Goal: Task Accomplishment & Management: Manage account settings

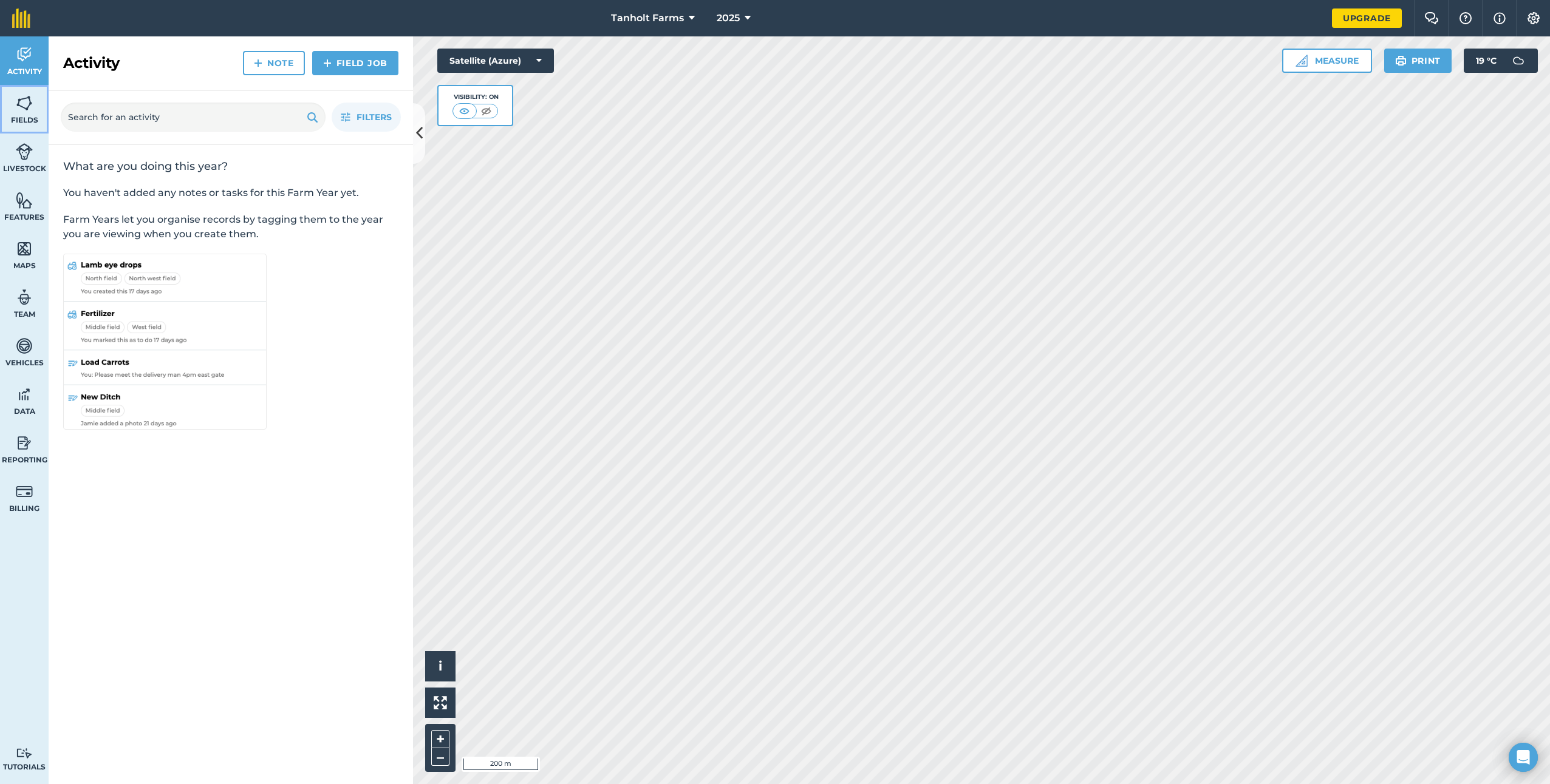
click at [20, 104] on img at bounding box center [24, 103] width 17 height 18
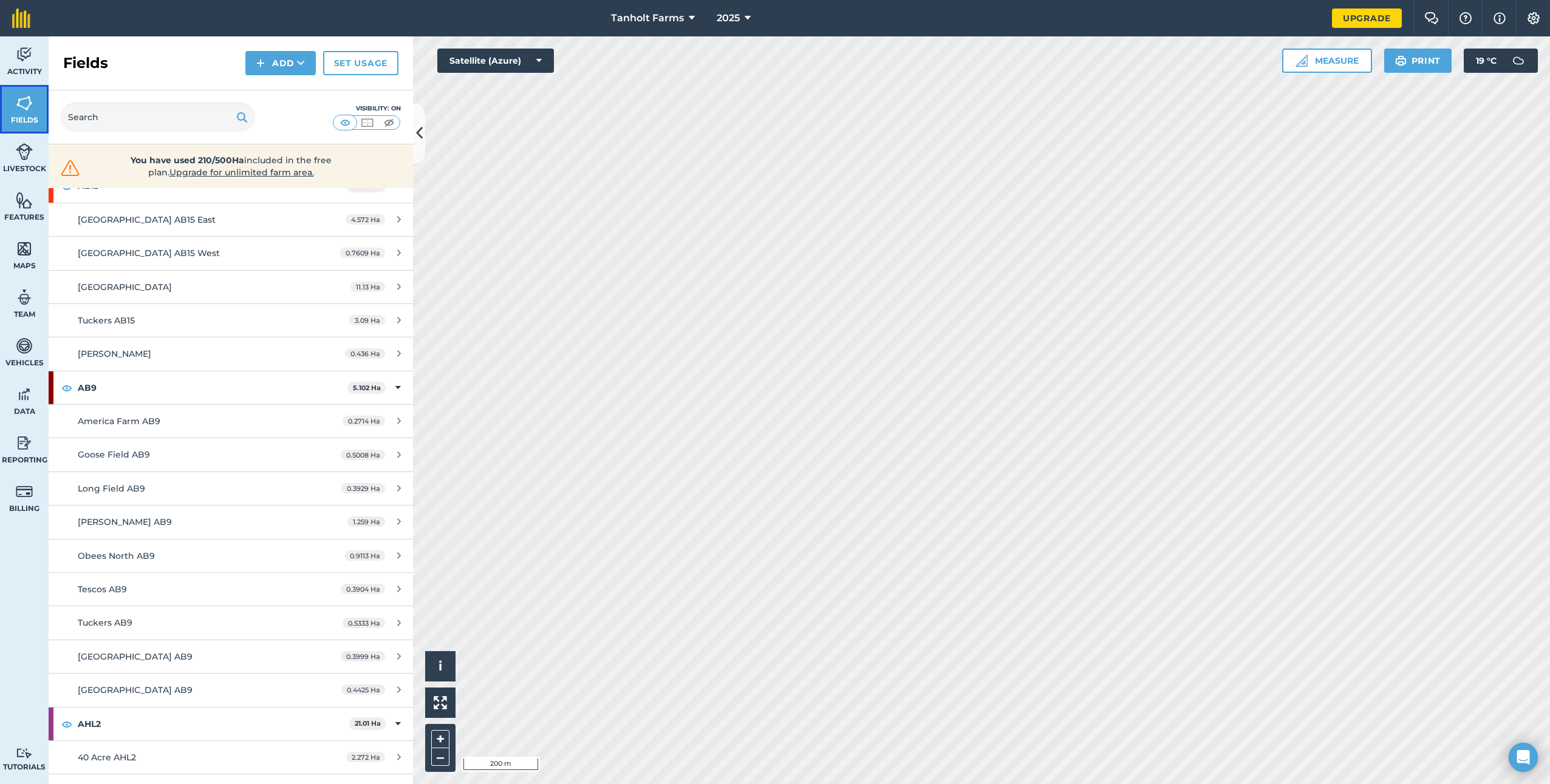
scroll to position [182, 0]
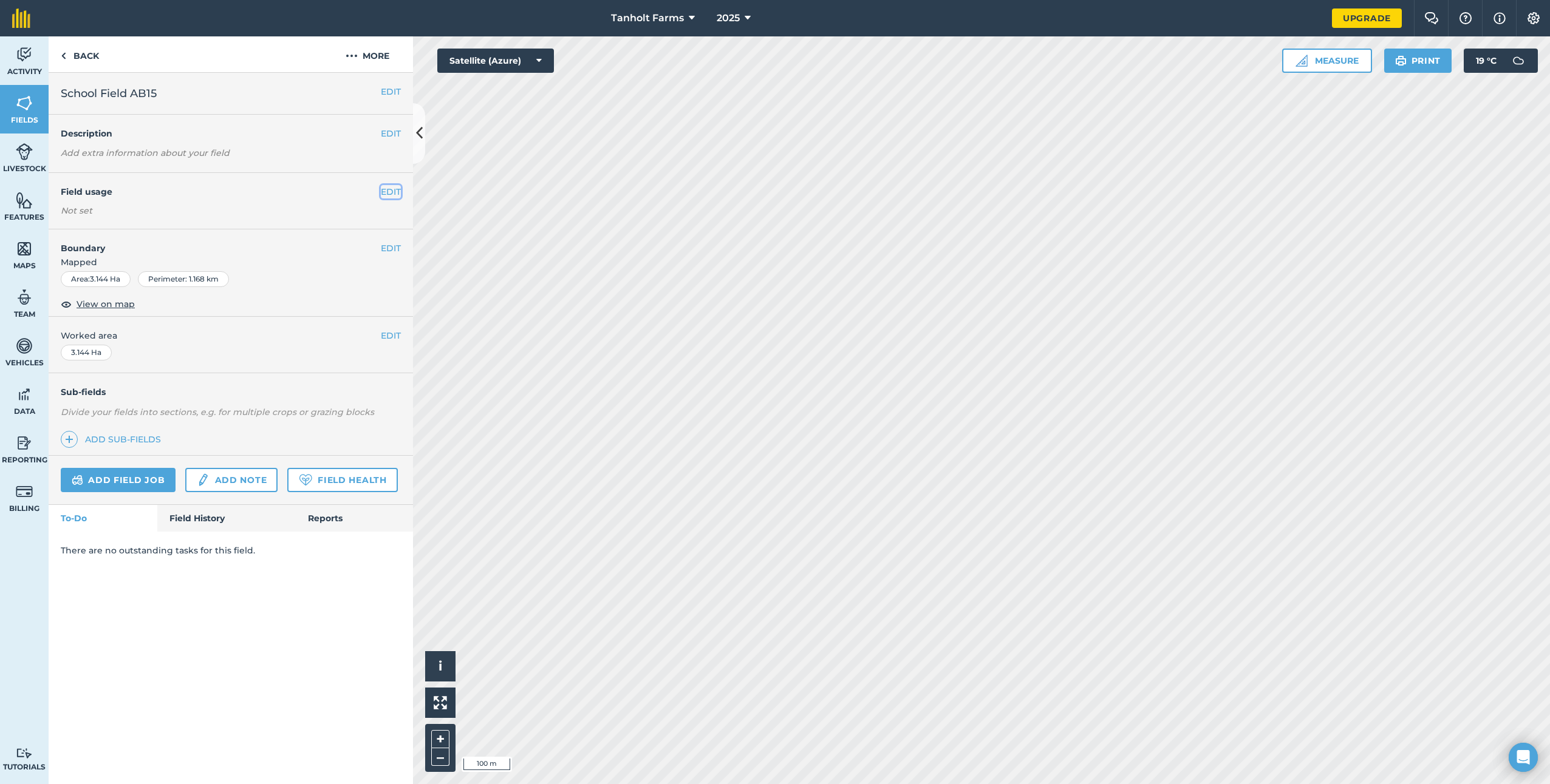
click at [388, 189] on button "EDIT" at bounding box center [391, 192] width 20 height 14
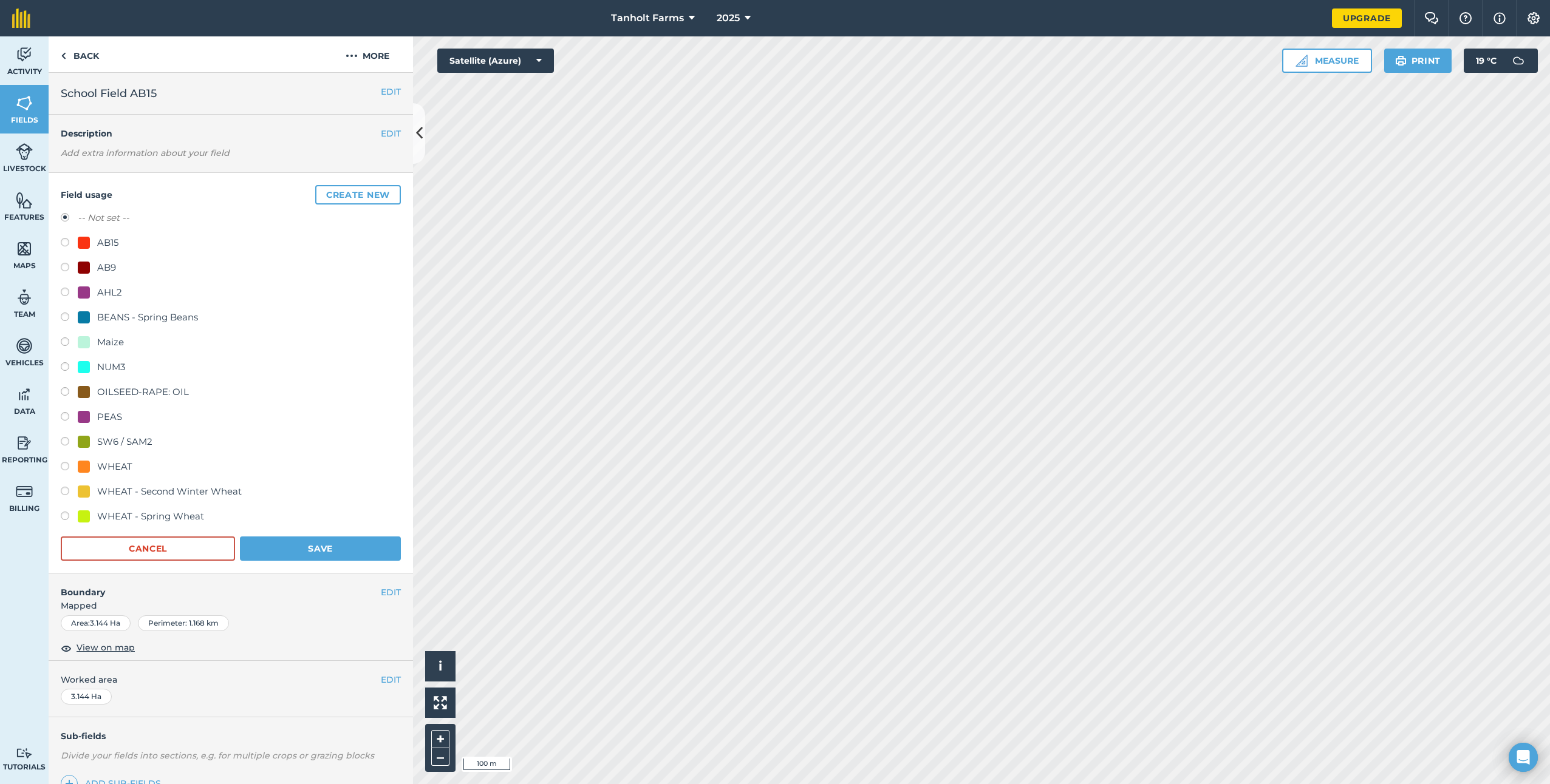
click at [108, 241] on div "AB15" at bounding box center [108, 242] width 21 height 14
radio input "true"
radio input "false"
click at [305, 547] on button "Save" at bounding box center [320, 549] width 161 height 24
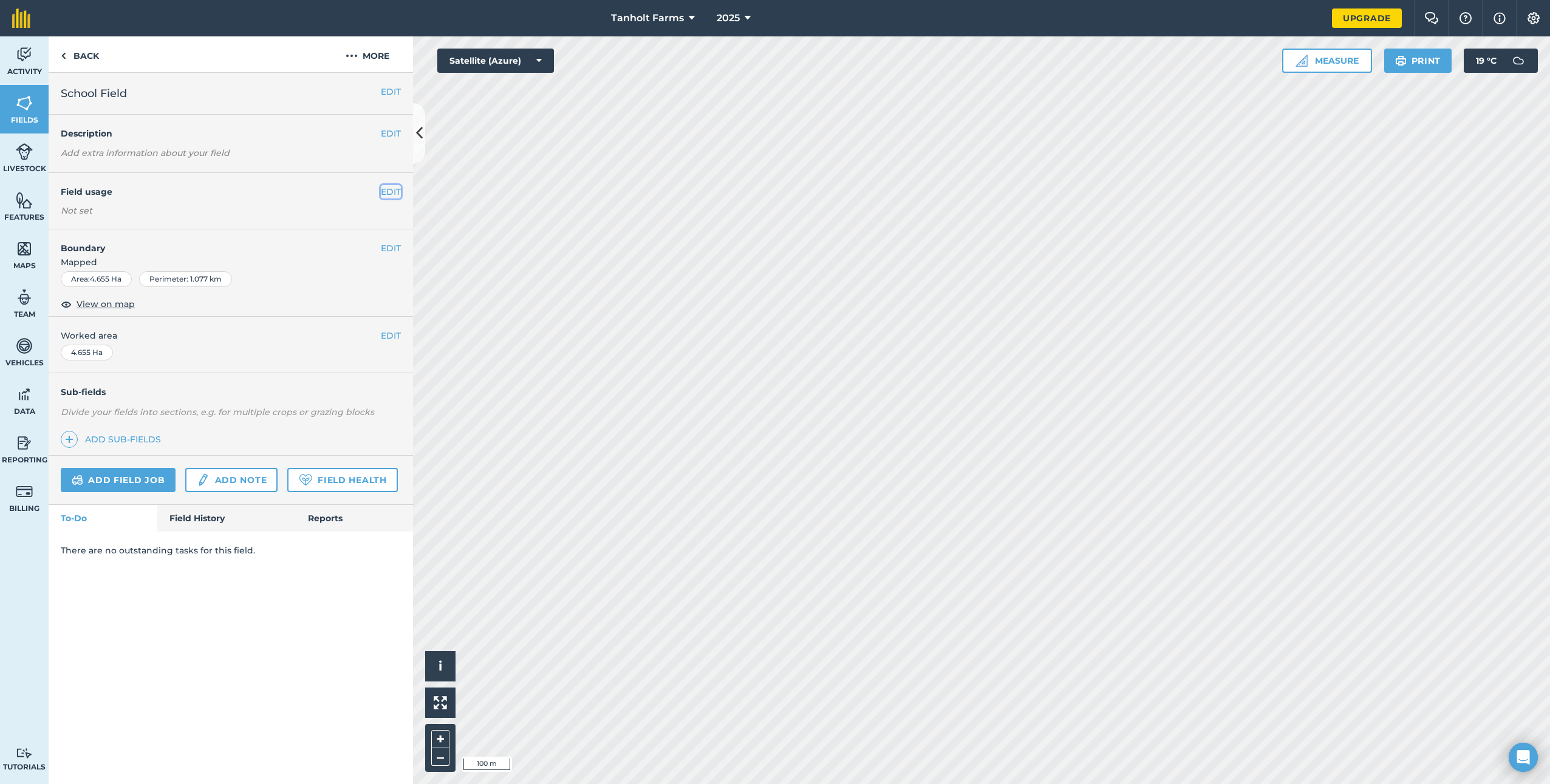
click at [393, 192] on button "EDIT" at bounding box center [391, 192] width 20 height 14
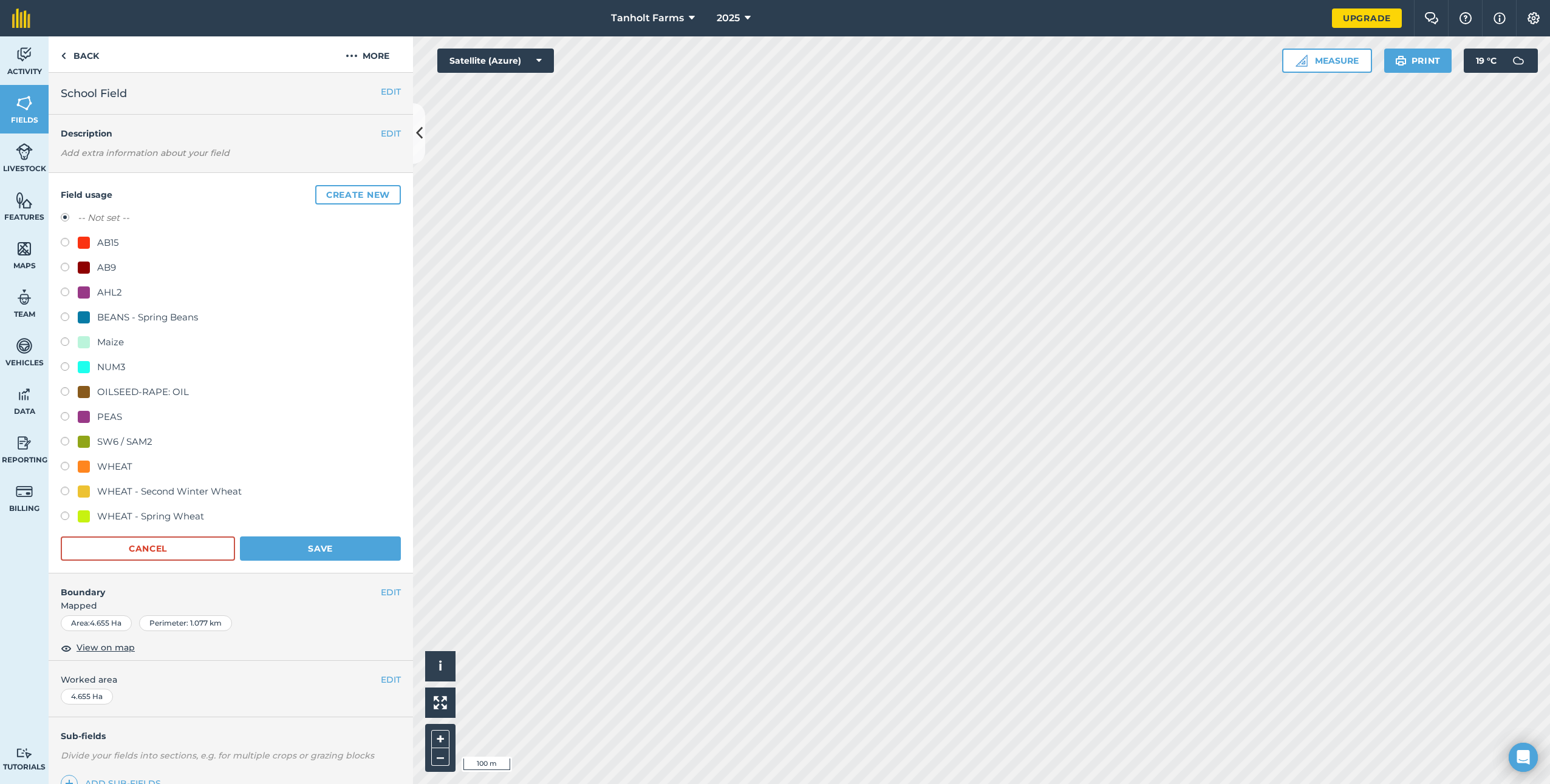
click at [93, 289] on div "AHL2" at bounding box center [100, 292] width 45 height 14
radio input "true"
radio input "false"
click at [321, 550] on button "Save" at bounding box center [320, 549] width 161 height 24
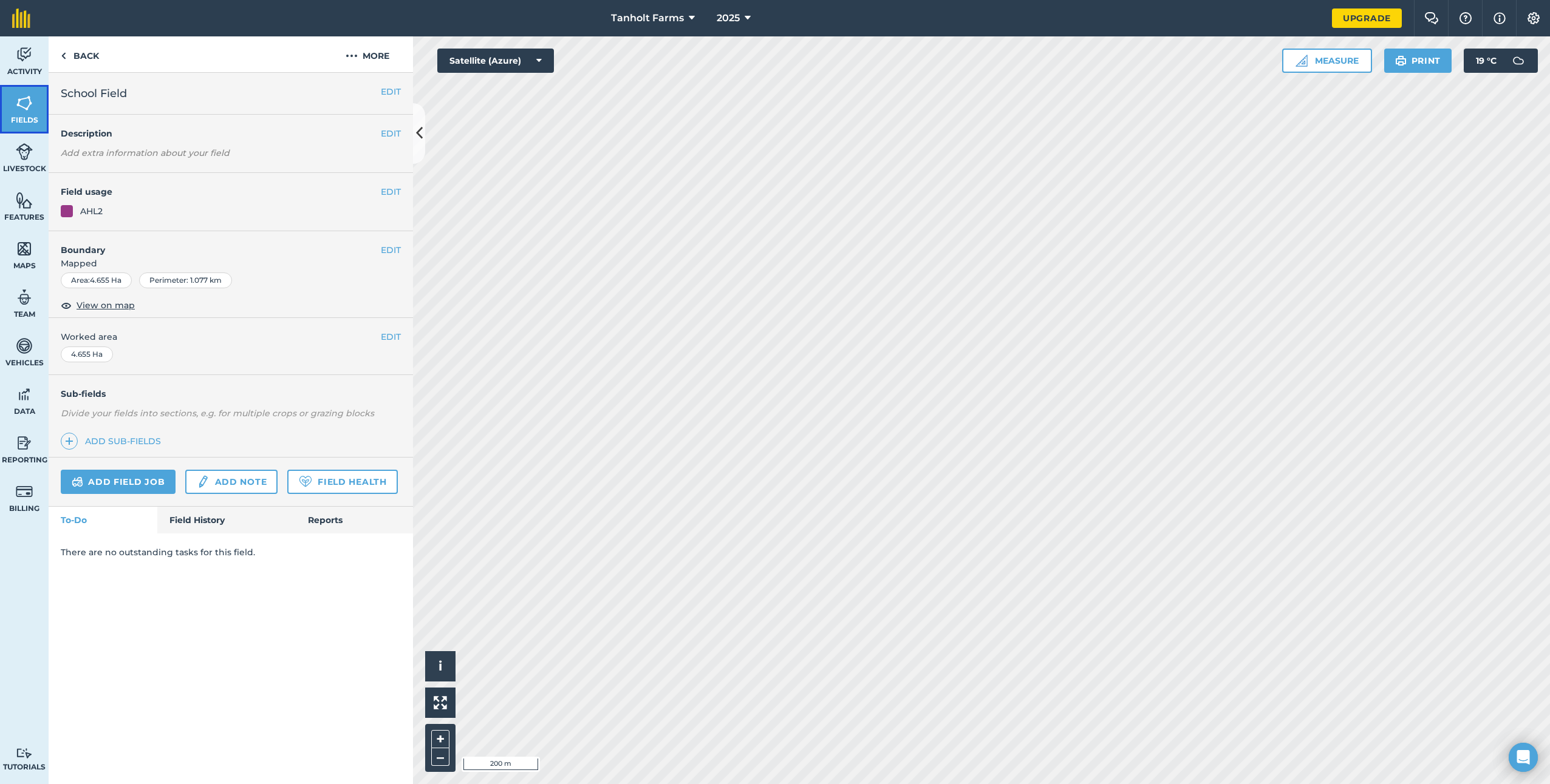
click at [25, 102] on img at bounding box center [24, 103] width 17 height 18
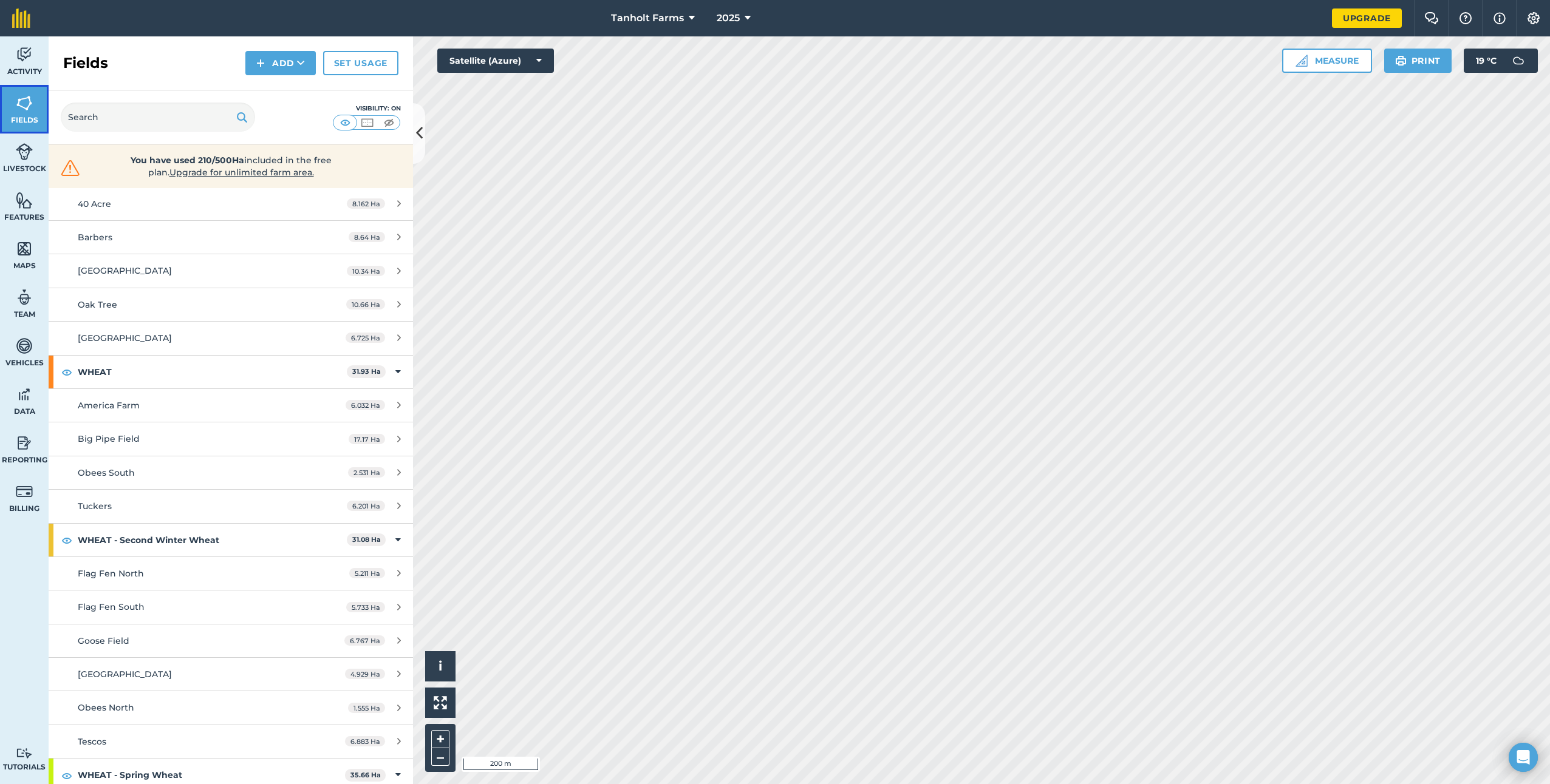
scroll to position [1274, 0]
